Goal: Information Seeking & Learning: Find specific fact

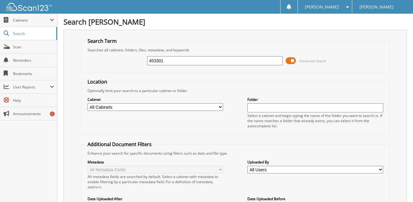
type input "453301"
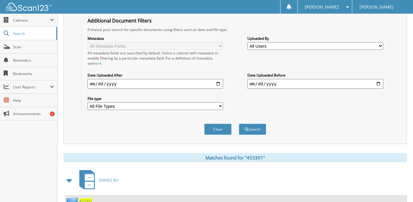
scroll to position [167, 0]
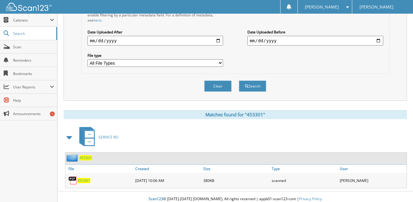
click at [85, 178] on span "453301" at bounding box center [84, 180] width 13 height 5
